Goal: Find specific page/section: Find specific page/section

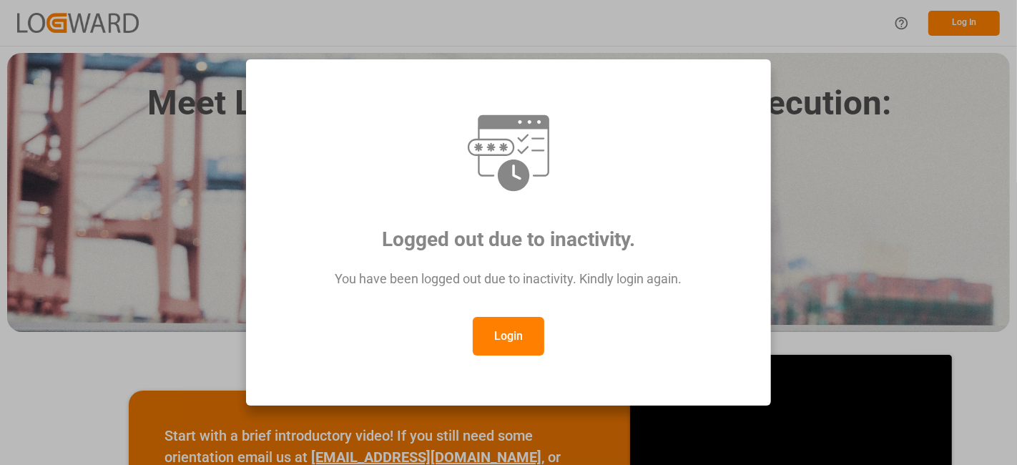
click at [514, 323] on button "Login" at bounding box center [509, 336] width 72 height 39
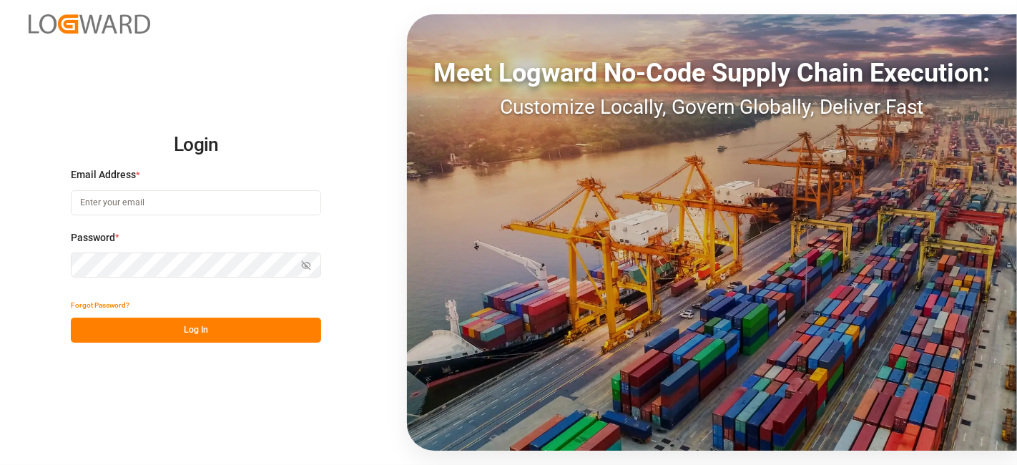
type input "[PERSON_NAME][EMAIL_ADDRESS][PERSON_NAME][DOMAIN_NAME]"
click at [122, 328] on button "Log In" at bounding box center [196, 330] width 250 height 25
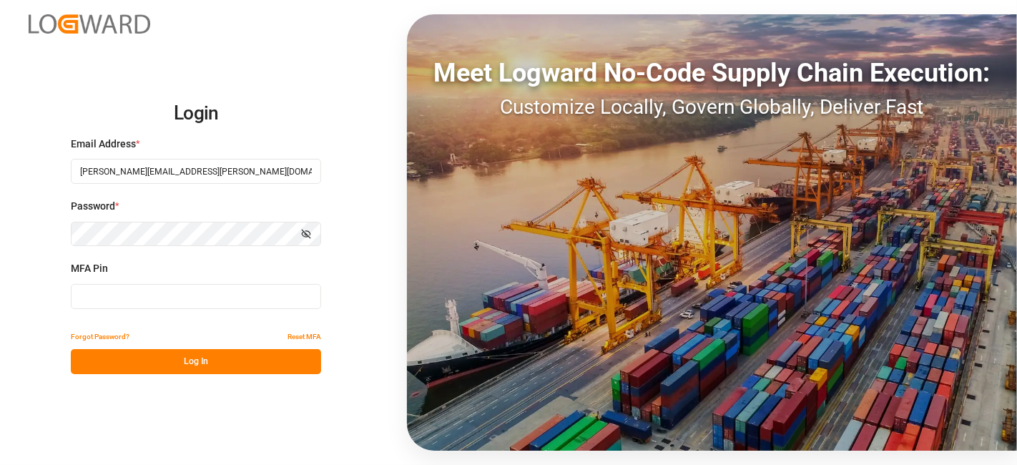
click at [102, 291] on input at bounding box center [196, 296] width 250 height 25
type input "964581"
click at [167, 366] on button "Log In" at bounding box center [196, 361] width 250 height 25
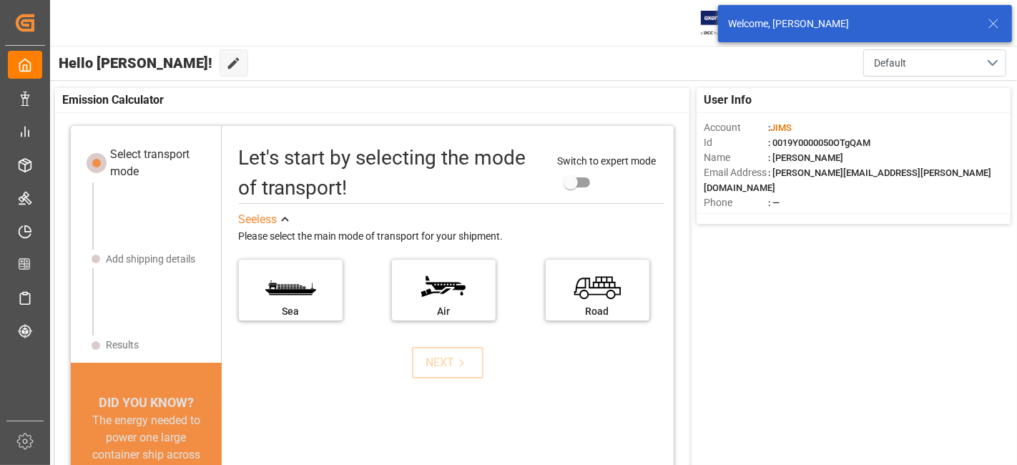
click at [995, 24] on icon at bounding box center [993, 23] width 17 height 17
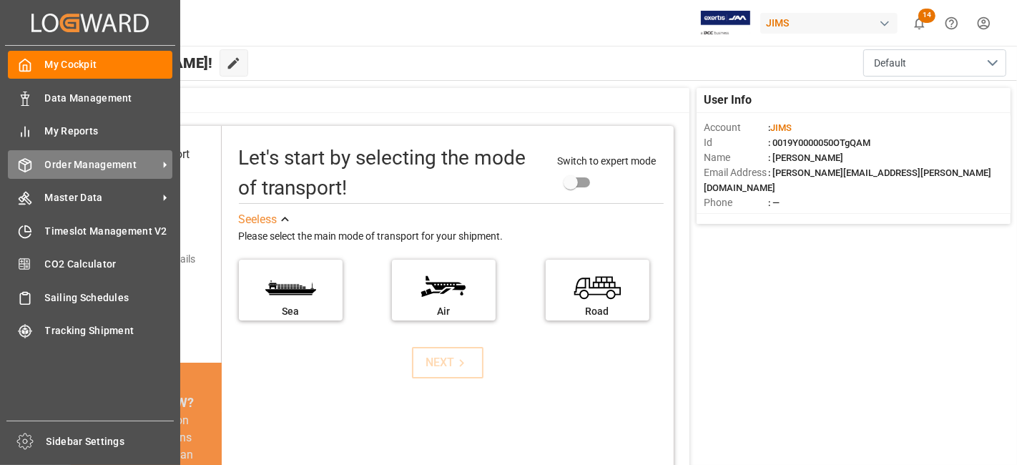
click at [73, 160] on span "Order Management" at bounding box center [101, 164] width 113 height 15
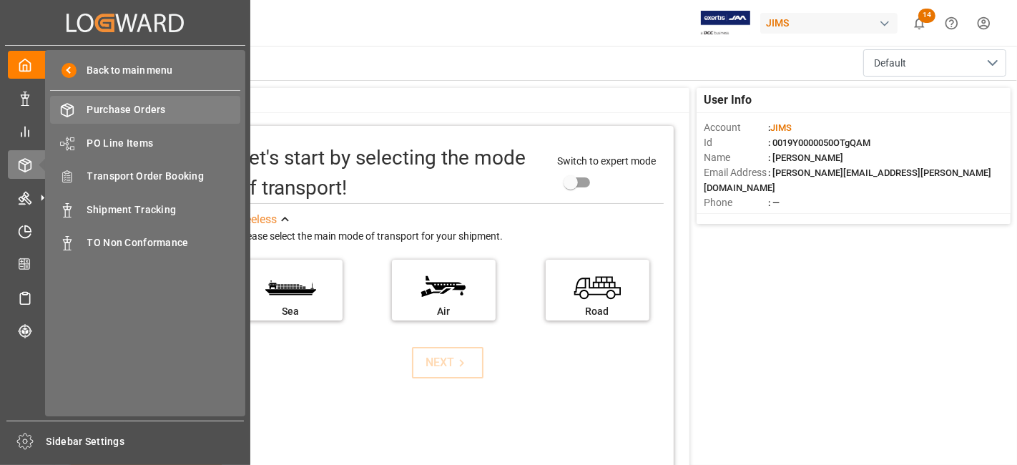
click at [121, 105] on span "Purchase Orders" at bounding box center [164, 109] width 154 height 15
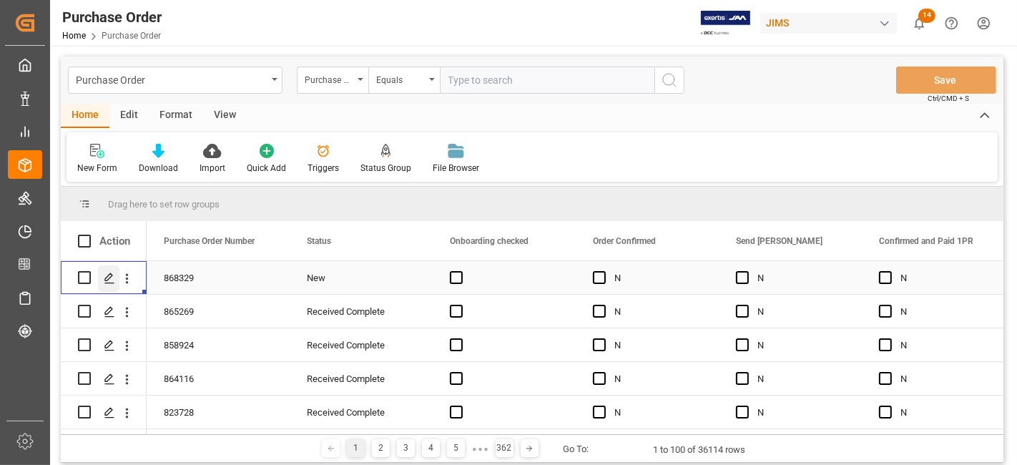
click at [106, 284] on div "Press SPACE to select this row." at bounding box center [108, 278] width 21 height 26
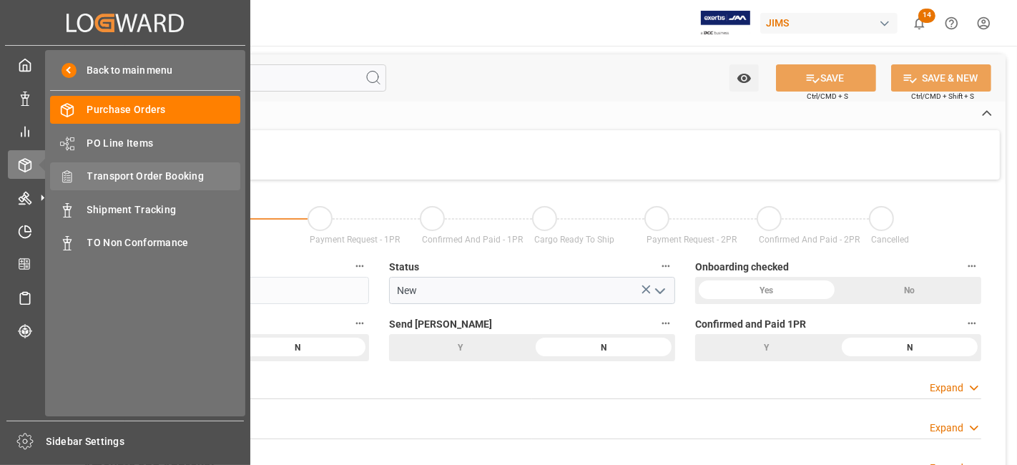
click at [160, 175] on span "Transport Order Booking" at bounding box center [164, 176] width 154 height 15
